Goal: Task Accomplishment & Management: Manage account settings

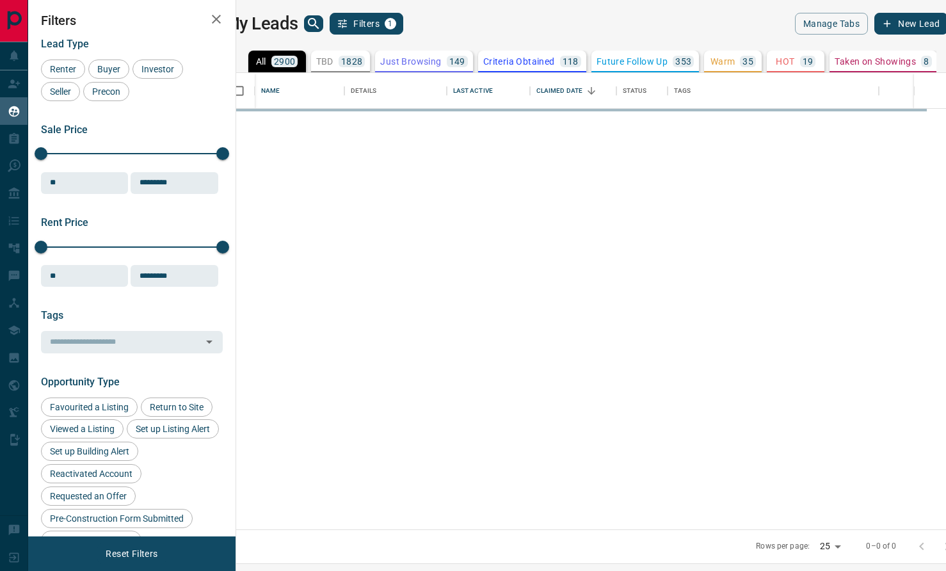
scroll to position [457, 704]
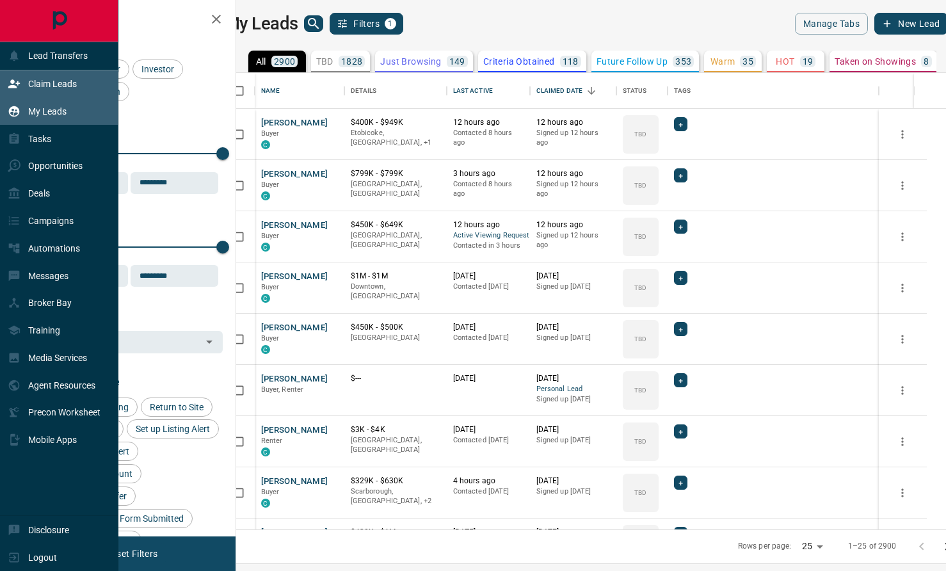
click at [29, 84] on p "Claim Leads" at bounding box center [52, 84] width 49 height 10
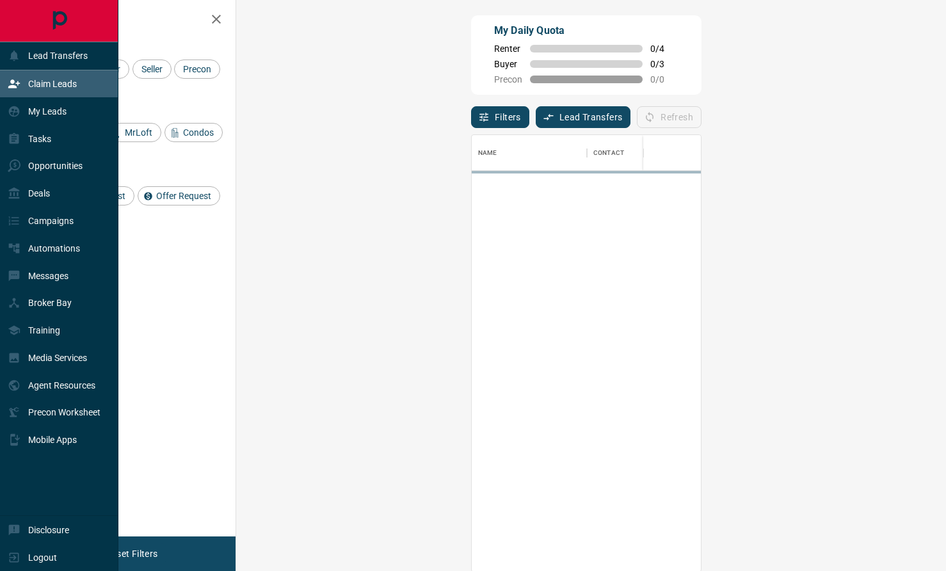
scroll to position [436, 683]
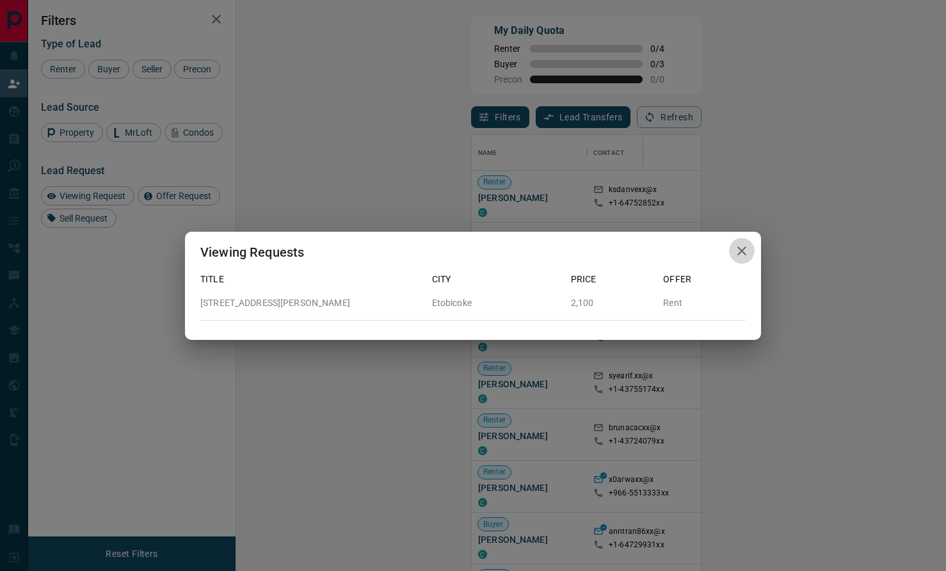
click at [744, 250] on icon "button" at bounding box center [741, 250] width 15 height 15
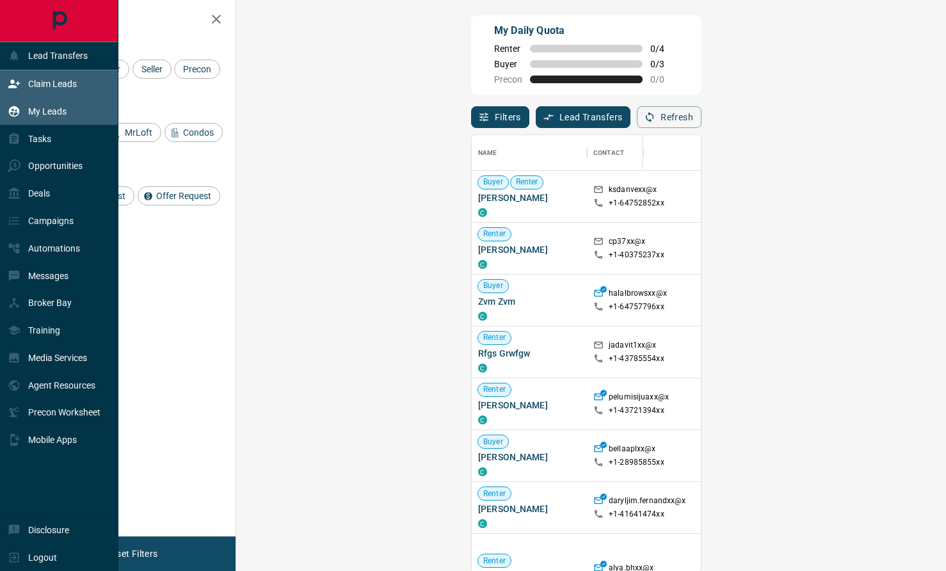
click at [49, 113] on p "My Leads" at bounding box center [47, 111] width 38 height 10
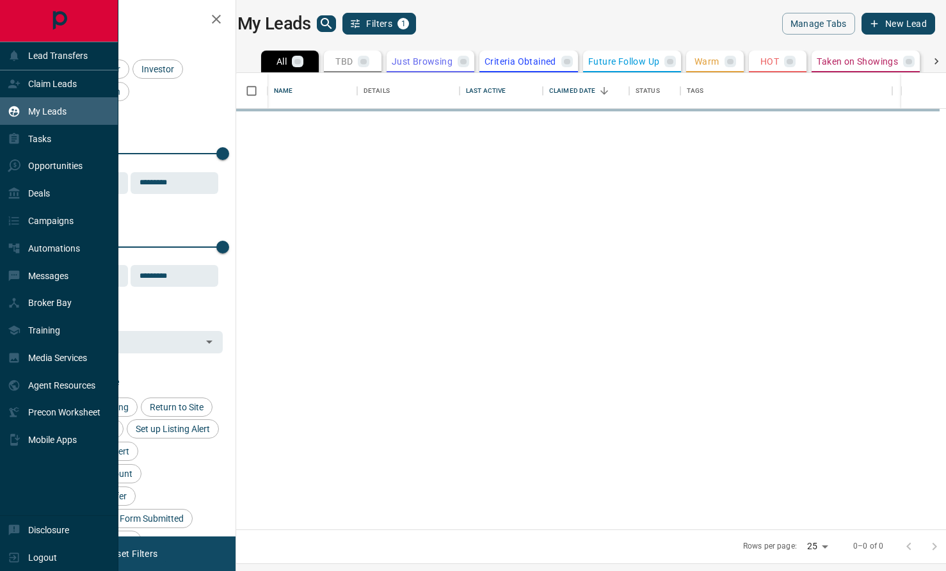
scroll to position [457, 704]
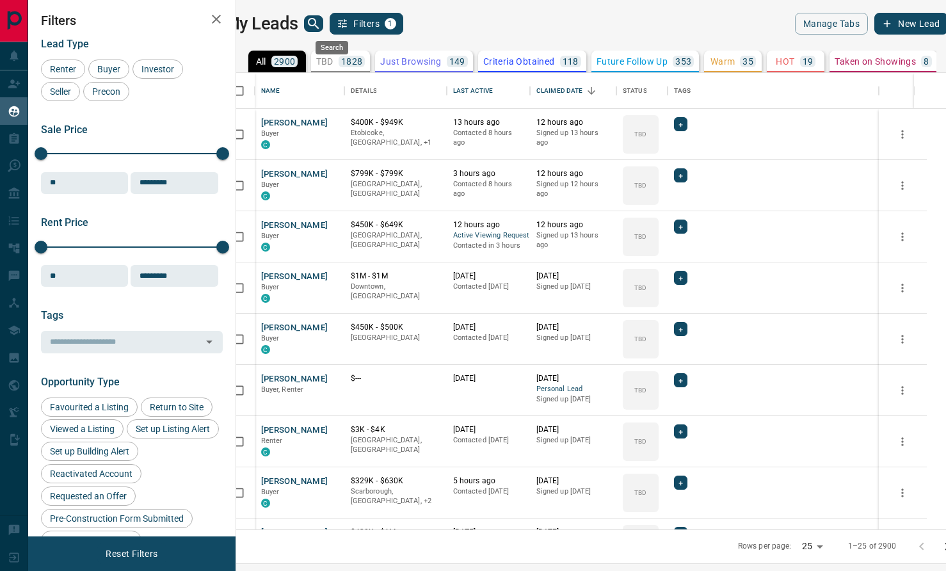
click at [321, 28] on icon "search button" at bounding box center [313, 23] width 15 height 15
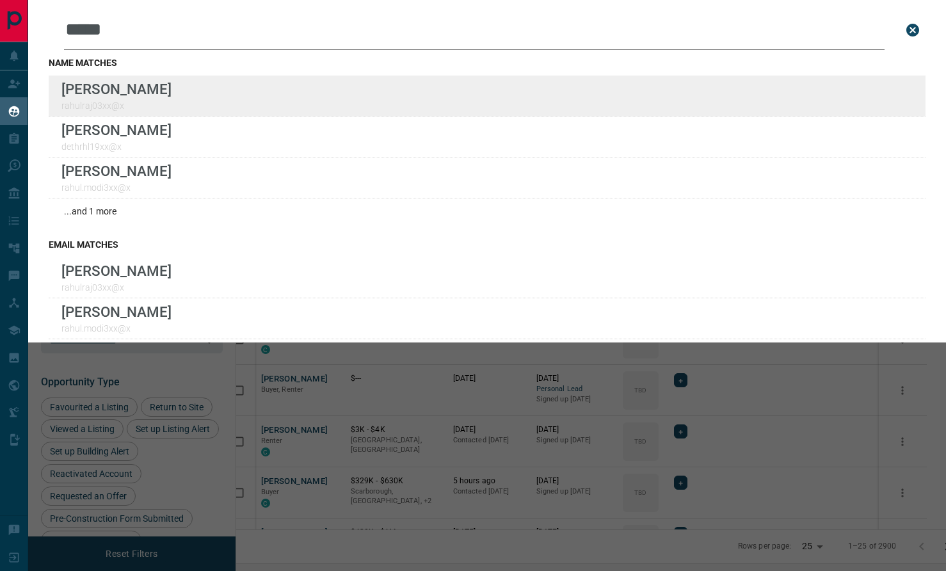
type input "*****"
click at [0, 0] on div "Lead Transfers Claim Leads My Leads Tasks Opportunities Deals Campaigns Automat…" at bounding box center [473, 277] width 946 height 555
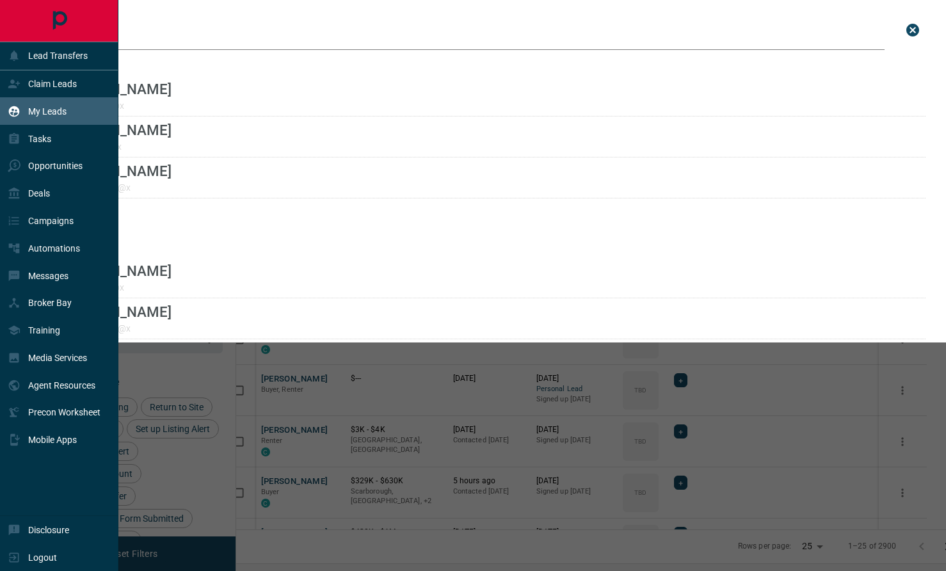
click at [34, 107] on p "My Leads" at bounding box center [47, 111] width 38 height 10
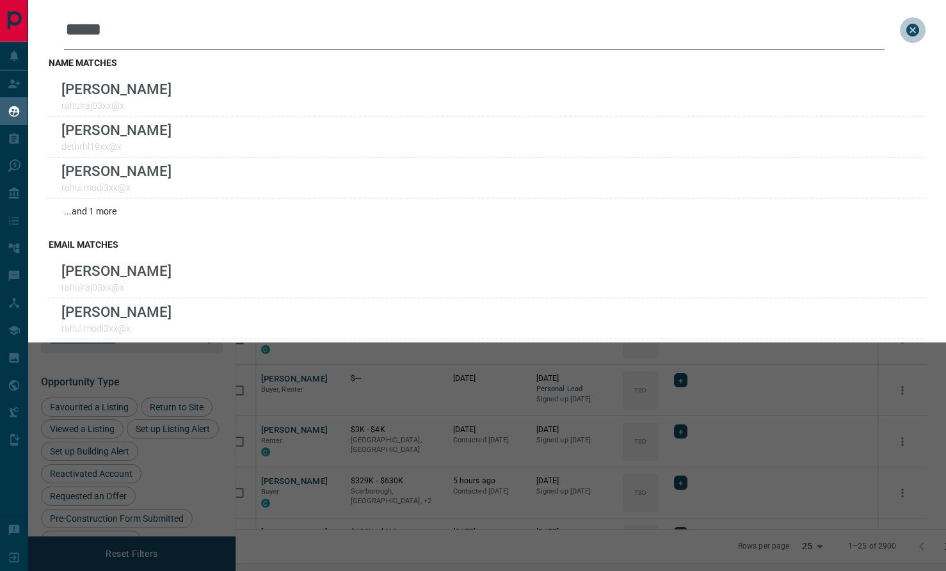
click at [917, 21] on button "close search bar" at bounding box center [913, 30] width 26 height 26
